Goal: Task Accomplishment & Management: Complete application form

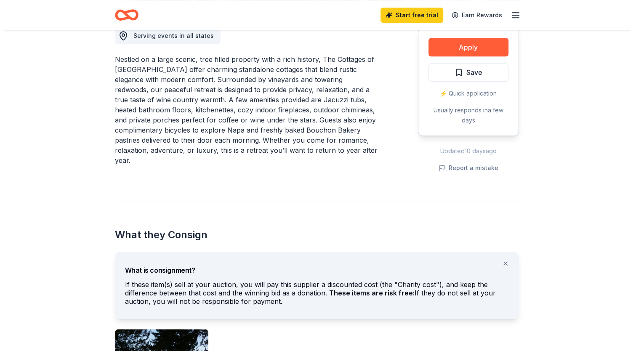
scroll to position [187, 0]
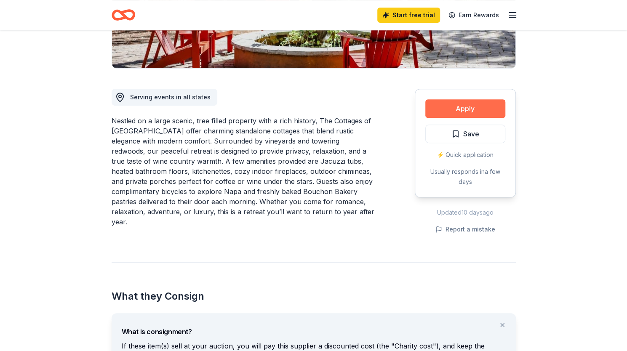
click at [452, 109] on button "Apply" at bounding box center [465, 108] width 80 height 19
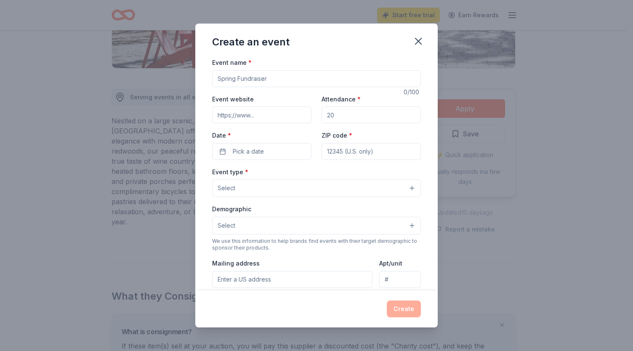
click at [302, 76] on input "Event name *" at bounding box center [316, 78] width 209 height 17
type input "P"
type input "Leadership Recharge"
click at [352, 115] on input "Attendance *" at bounding box center [371, 115] width 99 height 17
type input "2"
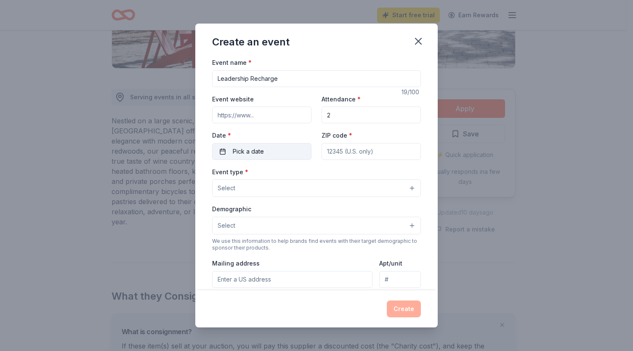
click at [281, 152] on button "Pick a date" at bounding box center [261, 151] width 99 height 17
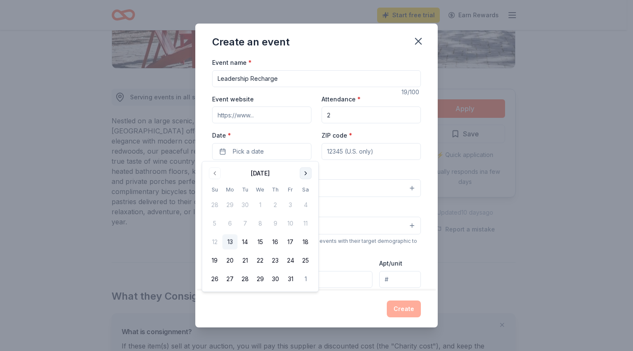
click at [306, 172] on button "Go to next month" at bounding box center [306, 174] width 12 height 12
click at [304, 174] on button "Go to next month" at bounding box center [306, 174] width 12 height 12
click at [274, 278] on button "29" at bounding box center [275, 279] width 15 height 15
click at [306, 279] on button "31" at bounding box center [305, 279] width 15 height 15
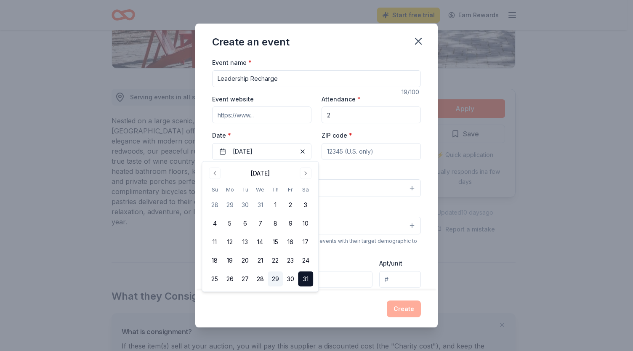
click at [275, 277] on button "29" at bounding box center [275, 279] width 15 height 15
click at [344, 224] on button "Select" at bounding box center [316, 226] width 209 height 18
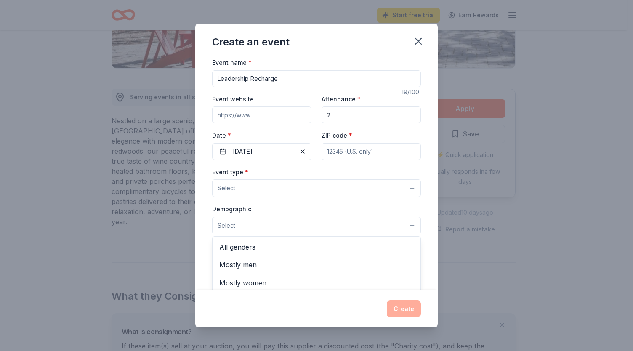
click at [341, 151] on div "Event name * Leadership Recharge 19 /100 Event website Attendance * 2 Date * [D…" at bounding box center [316, 251] width 209 height 389
click at [341, 151] on input "ZIP code *" at bounding box center [371, 151] width 99 height 17
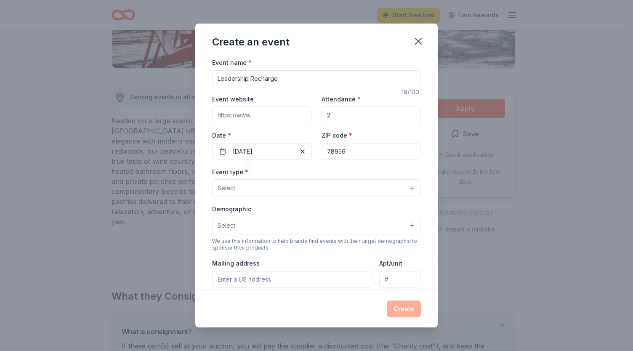
type input "78956"
click at [312, 173] on div "Event type * Select" at bounding box center [316, 182] width 209 height 31
click at [308, 184] on button "Select" at bounding box center [316, 188] width 209 height 18
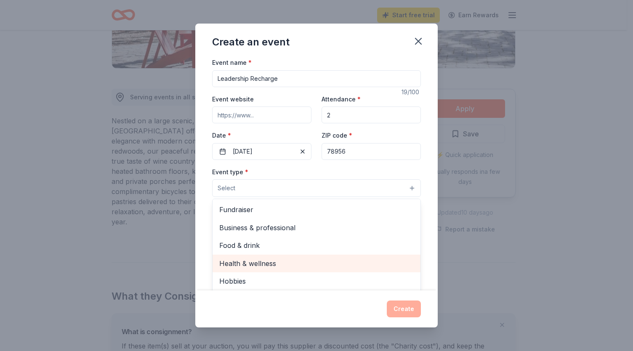
click at [294, 265] on span "Health & wellness" at bounding box center [316, 263] width 195 height 11
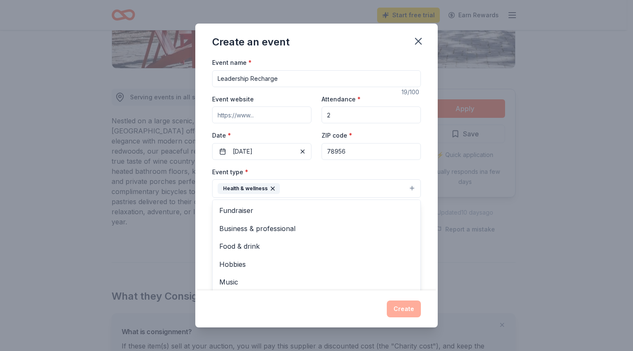
click at [315, 168] on div "Event type * Health & wellness Fundraiser Business & professional Food & drink …" at bounding box center [316, 183] width 209 height 32
click at [287, 222] on button "Select" at bounding box center [316, 227] width 209 height 18
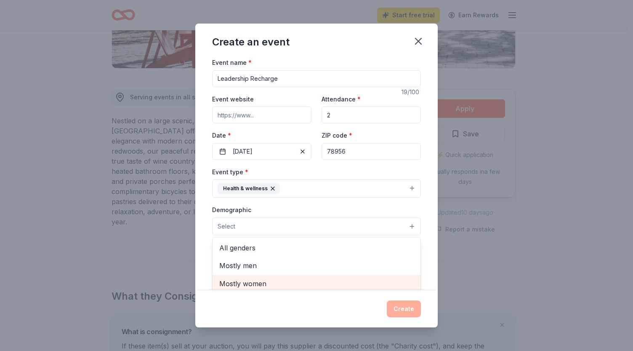
click at [282, 278] on span "Mostly women" at bounding box center [316, 283] width 195 height 11
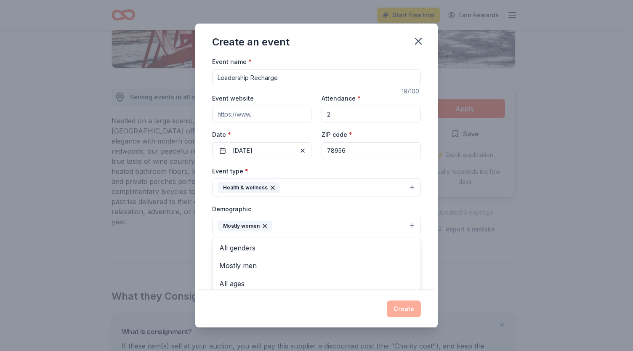
click at [318, 204] on div "Demographic Mostly women All genders Mostly men All ages [DEMOGRAPHIC_DATA] yrs…" at bounding box center [316, 220] width 209 height 32
click at [286, 283] on input "Mailing address" at bounding box center [292, 280] width 160 height 17
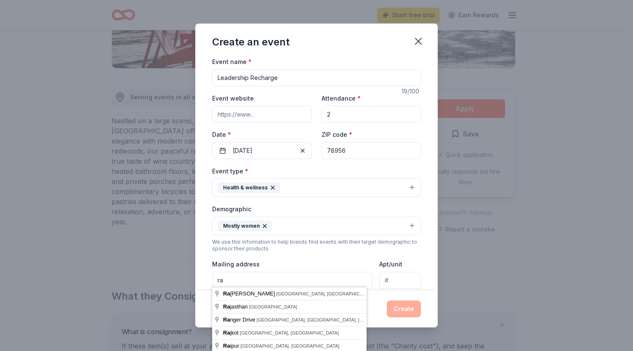
type input "r"
click at [279, 275] on input "P.O. Box" at bounding box center [292, 280] width 160 height 17
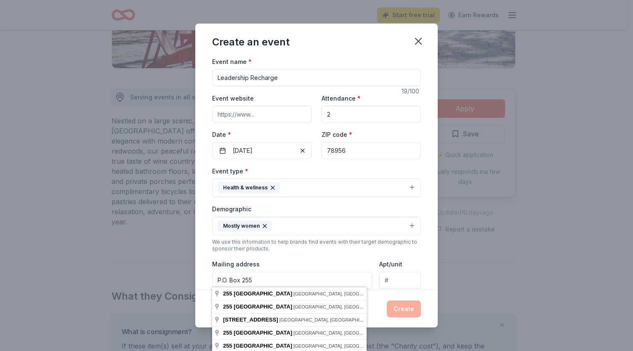
type input "P.O. Box 255"
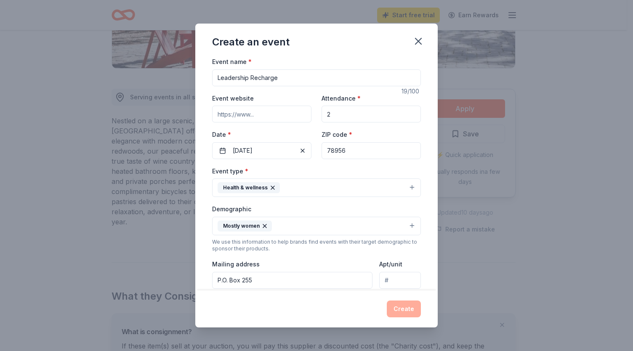
click at [163, 252] on div "Create an event Event name * Leadership Recharge 19 /100 Event website Attendan…" at bounding box center [316, 175] width 633 height 351
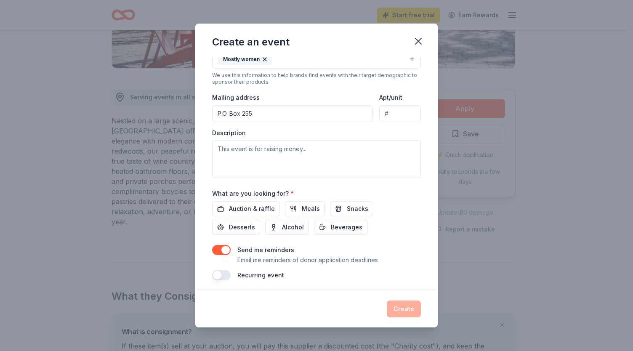
scroll to position [168, 0]
click at [261, 150] on textarea at bounding box center [316, 158] width 209 height 38
type textarea "t"
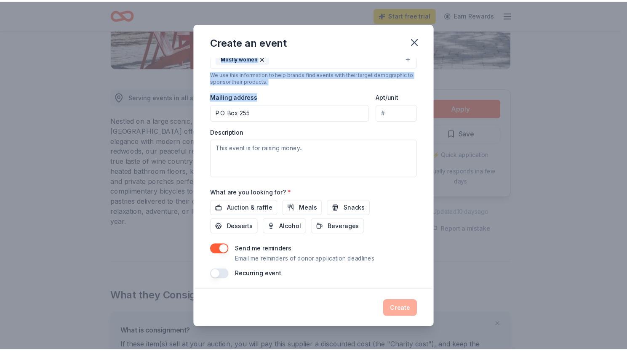
scroll to position [165, 0]
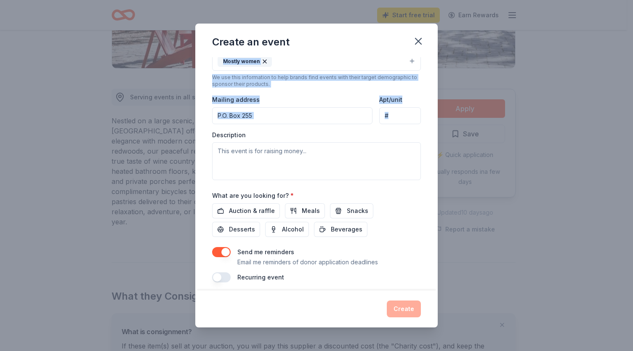
drag, startPoint x: 324, startPoint y: 47, endPoint x: 346, endPoint y: 173, distance: 127.7
click at [346, 173] on div "Create an event Event name * Leadership Recharge 19 /100 Event website Attendan…" at bounding box center [316, 176] width 243 height 304
click at [416, 44] on icon "button" at bounding box center [419, 41] width 6 height 6
click at [417, 40] on icon "button" at bounding box center [419, 41] width 6 height 6
